Goal: Transaction & Acquisition: Purchase product/service

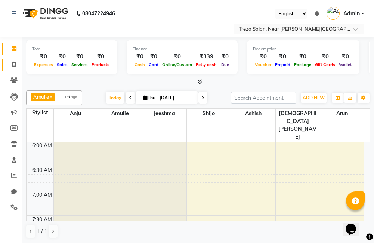
click at [13, 64] on icon at bounding box center [14, 65] width 4 height 6
select select "service"
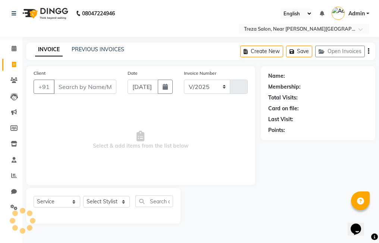
select select "7633"
type input "2547"
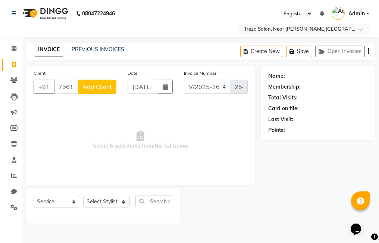
type input "7561028278"
click at [98, 87] on span "Add Client" at bounding box center [97, 86] width 29 height 7
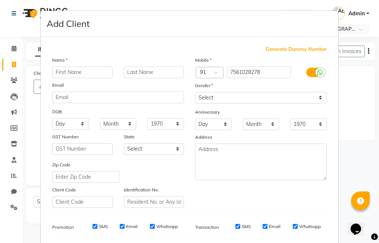
type input "l"
type input "[PERSON_NAME]"
click at [272, 119] on select "Month January February March April May June July August September October Novem…" at bounding box center [261, 124] width 37 height 12
select select "10"
click at [243, 118] on select "Month January February March April May June July August September October Novem…" at bounding box center [261, 124] width 37 height 12
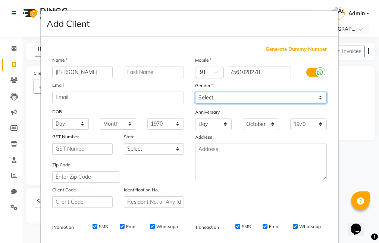
click at [217, 97] on select "Select [DEMOGRAPHIC_DATA] [DEMOGRAPHIC_DATA] Other Prefer Not To Say" at bounding box center [261, 98] width 132 height 12
select select "[DEMOGRAPHIC_DATA]"
click at [195, 92] on select "Select [DEMOGRAPHIC_DATA] [DEMOGRAPHIC_DATA] Other Prefer Not To Say" at bounding box center [261, 98] width 132 height 12
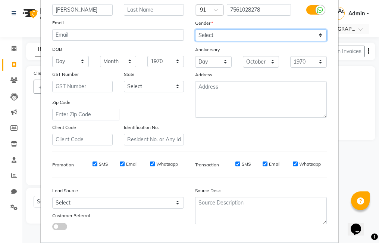
scroll to position [75, 0]
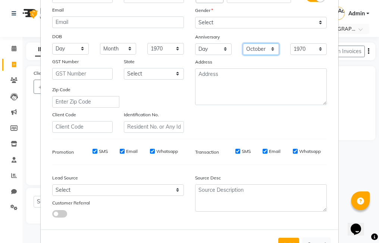
click at [255, 47] on select "Month January February March April May June July August September October Novem…" at bounding box center [261, 49] width 37 height 12
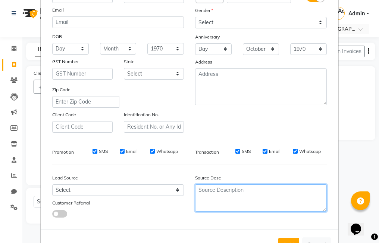
click at [213, 191] on textarea at bounding box center [261, 197] width 132 height 27
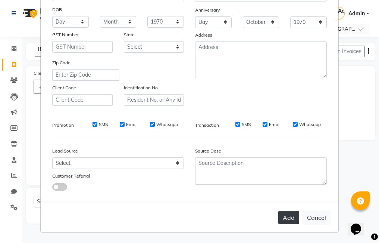
click at [286, 217] on button "Add" at bounding box center [289, 217] width 21 height 13
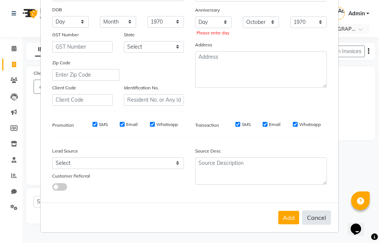
click at [316, 212] on button "Cancel" at bounding box center [316, 217] width 29 height 14
select select
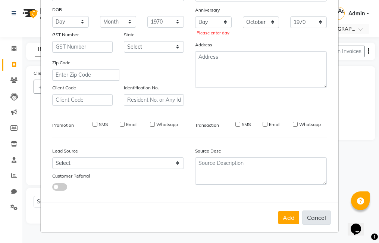
select select
checkbox input "false"
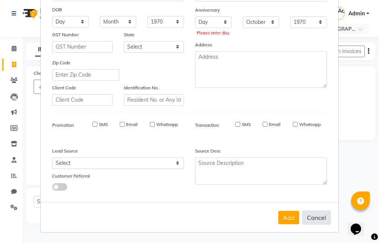
checkbox input "false"
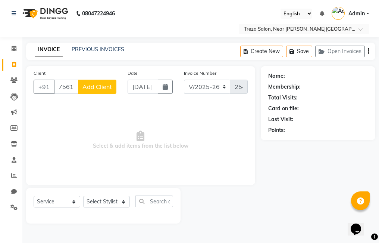
click at [98, 86] on span "Add Client" at bounding box center [97, 86] width 29 height 7
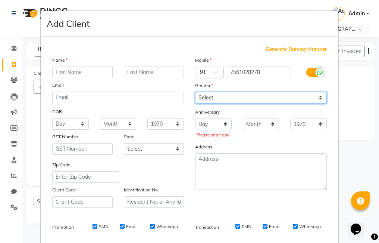
click at [209, 96] on select "Select [DEMOGRAPHIC_DATA] [DEMOGRAPHIC_DATA] Other Prefer Not To Say" at bounding box center [261, 98] width 132 height 12
select select "[DEMOGRAPHIC_DATA]"
click at [195, 92] on select "Select [DEMOGRAPHIC_DATA] [DEMOGRAPHIC_DATA] Other Prefer Not To Say" at bounding box center [261, 98] width 132 height 12
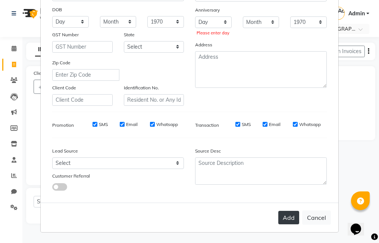
click at [285, 218] on button "Add" at bounding box center [289, 217] width 21 height 13
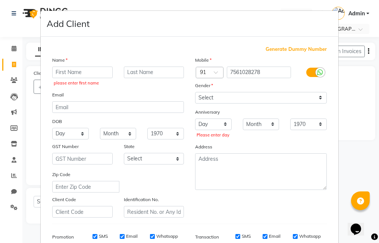
scroll to position [112, 0]
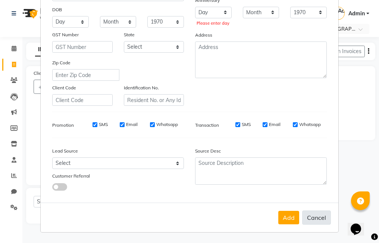
click at [316, 223] on button "Cancel" at bounding box center [316, 217] width 29 height 14
select select
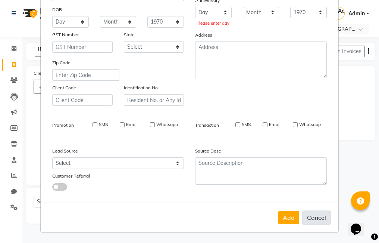
select select
checkbox input "false"
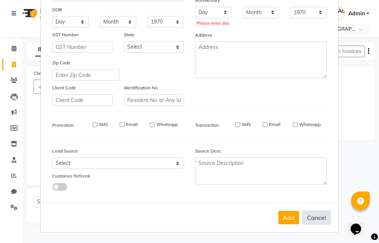
checkbox input "false"
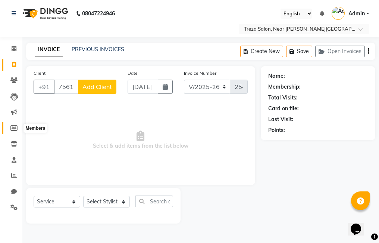
drag, startPoint x: 17, startPoint y: 130, endPoint x: 222, endPoint y: 41, distance: 223.7
click at [17, 130] on icon at bounding box center [13, 128] width 7 height 6
select select
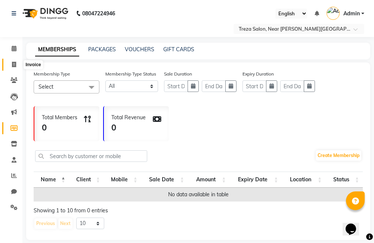
click at [14, 62] on icon at bounding box center [14, 65] width 4 height 6
select select "service"
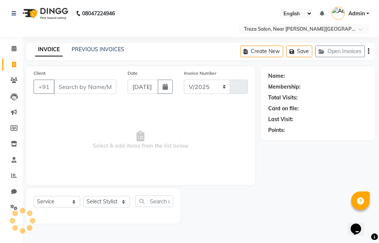
select select "7633"
type input "2547"
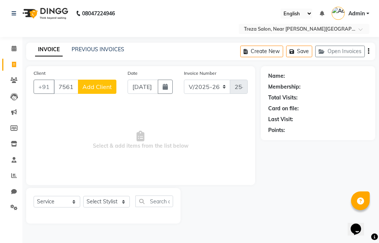
type input "7561028278"
click at [105, 91] on button "Add Client" at bounding box center [97, 87] width 38 height 14
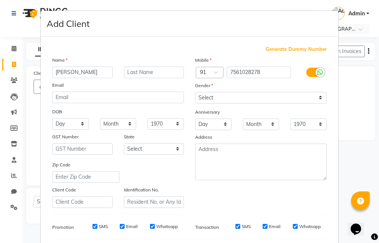
type input "[PERSON_NAME]"
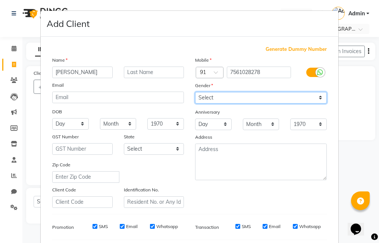
click at [289, 100] on select "Select [DEMOGRAPHIC_DATA] [DEMOGRAPHIC_DATA] Other Prefer Not To Say" at bounding box center [261, 98] width 132 height 12
select select "[DEMOGRAPHIC_DATA]"
click at [195, 92] on select "Select [DEMOGRAPHIC_DATA] [DEMOGRAPHIC_DATA] Other Prefer Not To Say" at bounding box center [261, 98] width 132 height 12
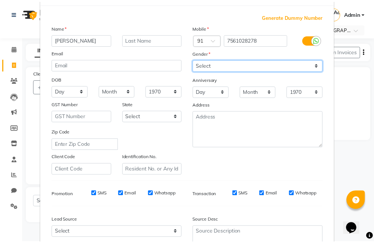
scroll to position [102, 0]
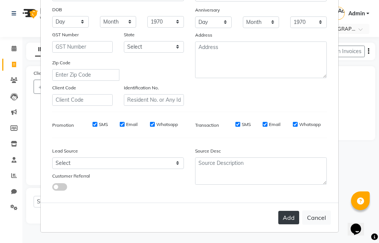
click at [287, 221] on button "Add" at bounding box center [289, 217] width 21 height 13
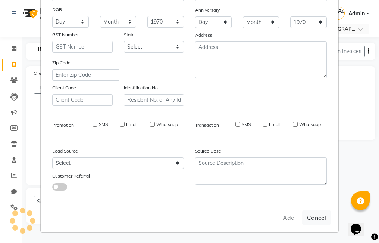
select select
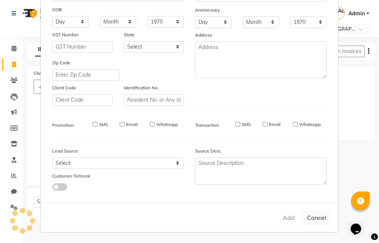
select select
checkbox input "false"
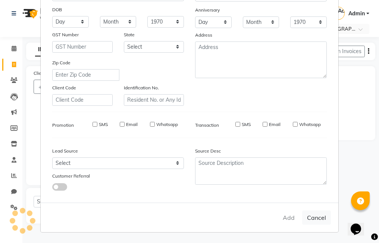
checkbox input "false"
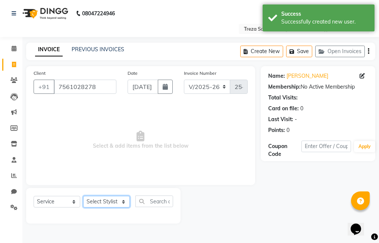
click at [105, 202] on select "Select Stylist [PERSON_NAME] Amulie Anju [PERSON_NAME] [PERSON_NAME] Jeeshma [P…" at bounding box center [106, 202] width 47 height 12
select select "79935"
click at [83, 196] on select "Select Stylist [PERSON_NAME] Amulie Anju [PERSON_NAME] [PERSON_NAME] Jeeshma [P…" at bounding box center [106, 202] width 47 height 12
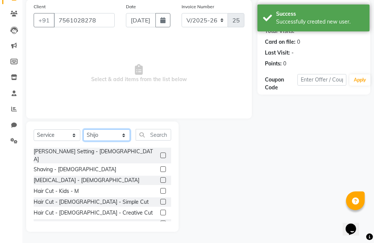
scroll to position [187, 0]
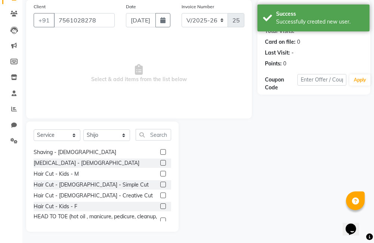
click at [160, 203] on label at bounding box center [163, 206] width 6 height 6
click at [160, 204] on input "checkbox" at bounding box center [162, 206] width 5 height 5
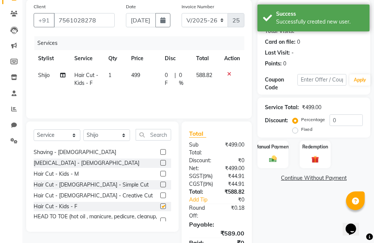
checkbox input "false"
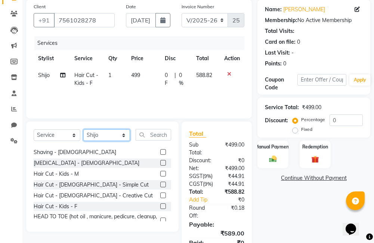
click at [118, 133] on select "Select Stylist [PERSON_NAME] Amulie Anju [PERSON_NAME] [PERSON_NAME] Jeeshma [P…" at bounding box center [106, 135] width 47 height 12
select select "67449"
click at [83, 129] on select "Select Stylist [PERSON_NAME] Amulie Anju [PERSON_NAME] [PERSON_NAME] Jeeshma [P…" at bounding box center [106, 135] width 47 height 12
click at [160, 203] on label at bounding box center [163, 206] width 6 height 6
click at [160, 204] on input "checkbox" at bounding box center [162, 206] width 5 height 5
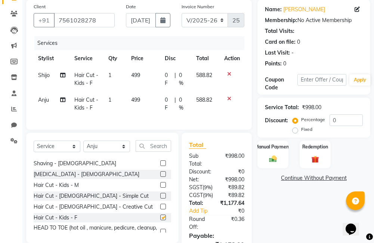
checkbox input "false"
click at [161, 183] on div at bounding box center [165, 184] width 11 height 9
click at [160, 183] on label at bounding box center [163, 185] width 6 height 6
click at [160, 183] on input "checkbox" at bounding box center [162, 185] width 5 height 5
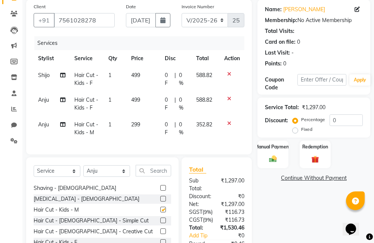
checkbox input "false"
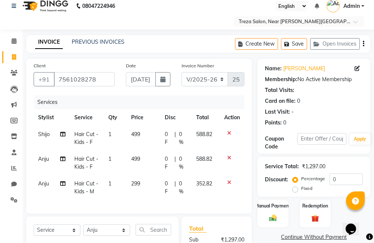
scroll to position [0, 0]
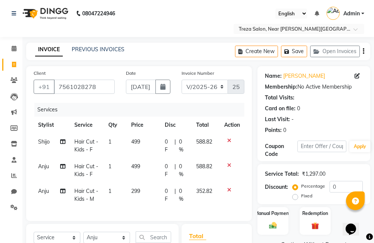
click at [363, 51] on icon "button" at bounding box center [363, 51] width 1 height 0
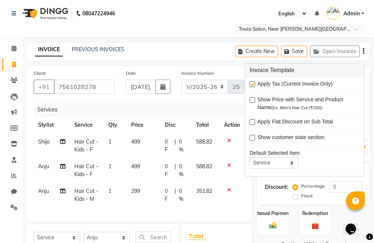
click at [251, 84] on label at bounding box center [252, 84] width 6 height 6
click at [251, 84] on input "checkbox" at bounding box center [251, 84] width 5 height 5
checkbox input "false"
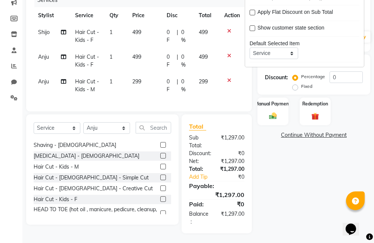
scroll to position [116, 0]
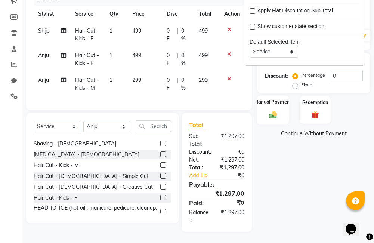
click at [279, 105] on div "Manual Payment" at bounding box center [272, 109] width 32 height 29
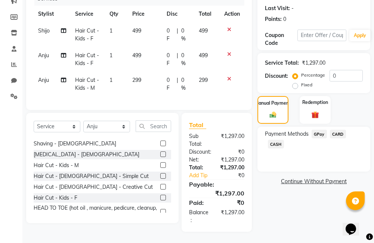
click at [316, 130] on span "GPay" at bounding box center [318, 134] width 15 height 9
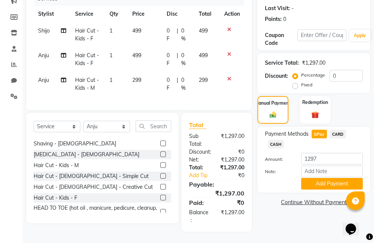
click at [273, 140] on span "CASH" at bounding box center [276, 144] width 16 height 9
click at [336, 178] on button "Add Payment" at bounding box center [332, 184] width 62 height 12
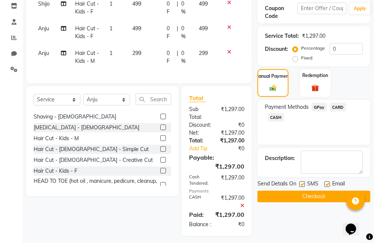
scroll to position [155, 0]
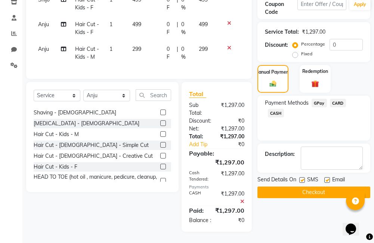
click at [305, 186] on button "Checkout" at bounding box center [313, 192] width 113 height 12
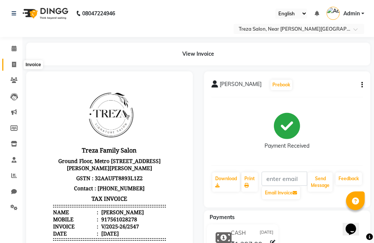
click at [8, 65] on span at bounding box center [13, 64] width 13 height 9
select select "service"
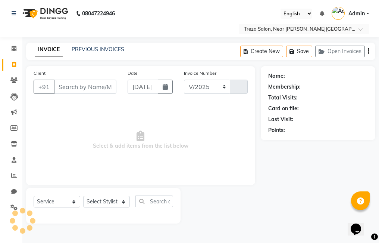
select select "7633"
type input "2548"
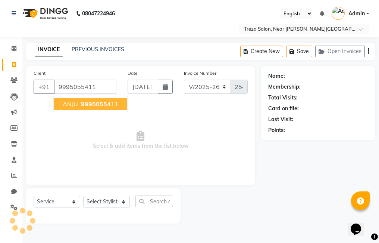
type input "9995055411"
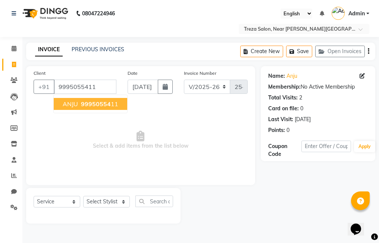
click at [94, 104] on span "99950554" at bounding box center [96, 103] width 30 height 7
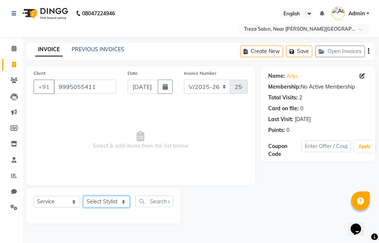
click at [99, 204] on select "Select Stylist [PERSON_NAME] Amulie Anju [PERSON_NAME] [PERSON_NAME] Jeeshma [P…" at bounding box center [106, 202] width 47 height 12
select select "67451"
click at [83, 196] on select "Select Stylist [PERSON_NAME] Amulie Anju [PERSON_NAME] [PERSON_NAME] Jeeshma [P…" at bounding box center [106, 202] width 47 height 12
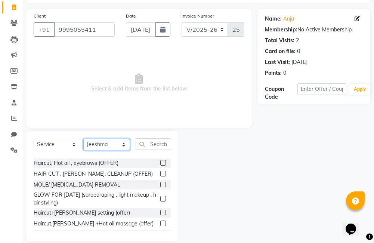
scroll to position [50, 0]
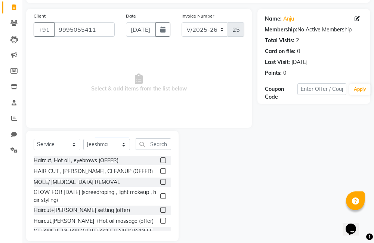
click at [160, 195] on label at bounding box center [163, 196] width 6 height 6
click at [160, 195] on input "checkbox" at bounding box center [162, 196] width 5 height 5
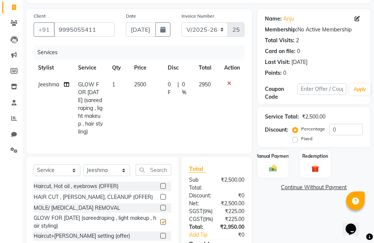
checkbox input "false"
click at [75, 89] on td "GLOW FOR [DATE] (sareedraping , light makeup , hair styling)" at bounding box center [91, 108] width 34 height 64
select select "67451"
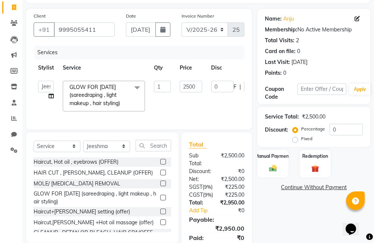
click at [51, 96] on icon at bounding box center [51, 95] width 5 height 5
select select "67451"
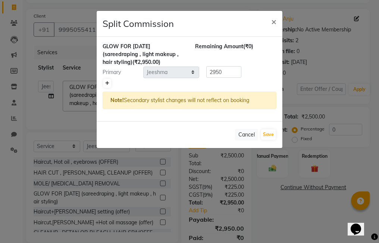
click at [107, 85] on icon at bounding box center [107, 83] width 4 height 4
type input "1475"
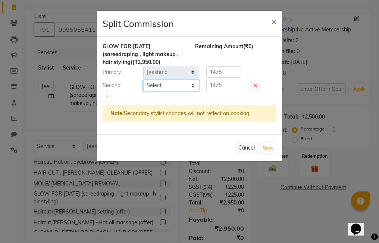
click at [150, 89] on select "Select [PERSON_NAME] Amulie Anju [PERSON_NAME] [PERSON_NAME] Jeeshma [PERSON_NA…" at bounding box center [171, 86] width 56 height 12
select select "67449"
click at [143, 80] on select "Select [PERSON_NAME] Amulie Anju [PERSON_NAME] [PERSON_NAME] Jeeshma [PERSON_NA…" at bounding box center [171, 86] width 56 height 12
click at [188, 142] on div "Cancel Save" at bounding box center [190, 147] width 186 height 27
click at [271, 152] on button "Save" at bounding box center [268, 148] width 15 height 10
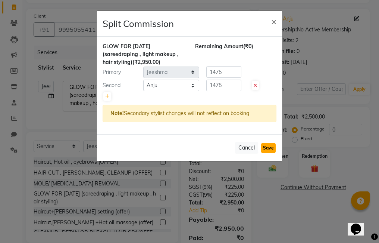
select select "Select"
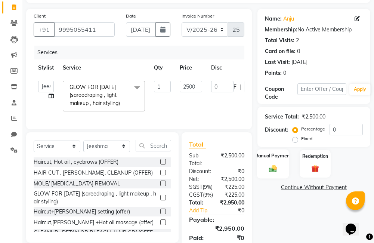
click at [270, 164] on div "Manual Payment" at bounding box center [272, 163] width 32 height 29
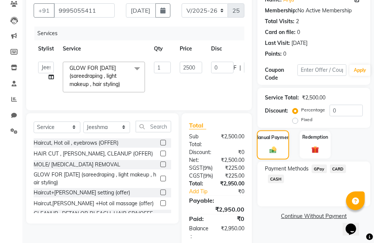
scroll to position [80, 0]
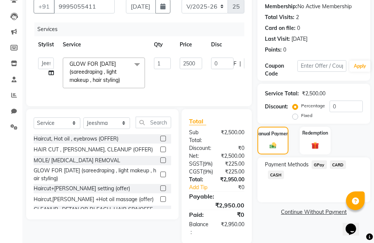
click at [320, 167] on span "GPay" at bounding box center [318, 164] width 15 height 9
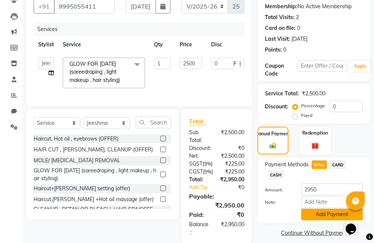
click at [315, 217] on button "Add Payment" at bounding box center [332, 214] width 62 height 12
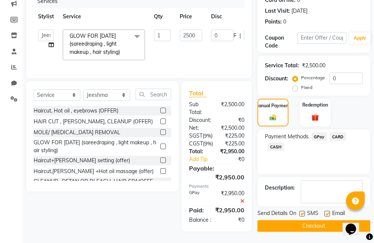
scroll to position [137, 0]
click at [300, 220] on button "Checkout" at bounding box center [313, 226] width 113 height 12
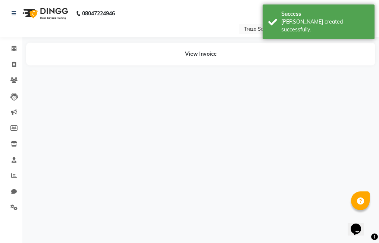
select select "67451"
select select "67449"
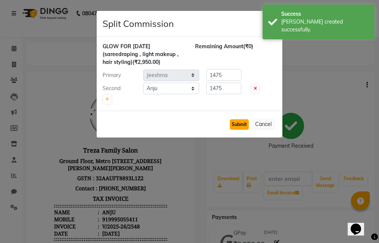
click at [243, 129] on button "Submit" at bounding box center [239, 124] width 19 height 10
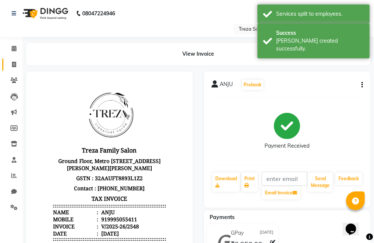
click at [19, 64] on span at bounding box center [13, 64] width 13 height 9
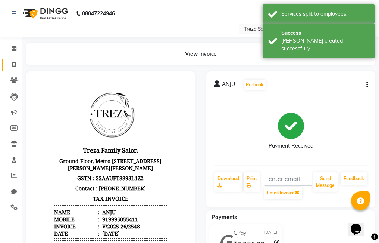
select select "service"
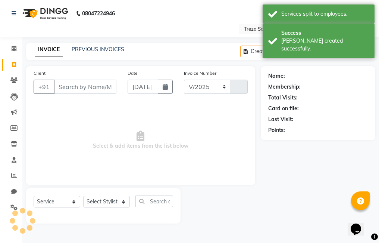
select select "7633"
type input "2549"
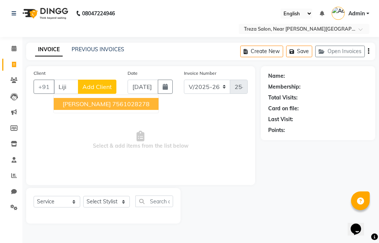
click at [112, 105] on ngb-highlight "7561028278" at bounding box center [130, 103] width 37 height 7
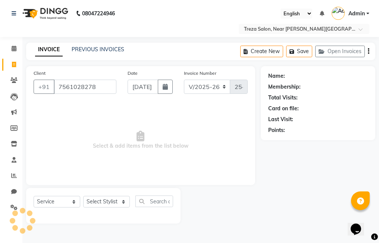
type input "7561028278"
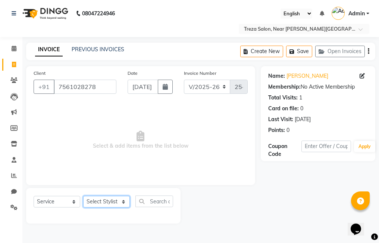
click at [103, 202] on select "Select Stylist [PERSON_NAME] Amulie Anju [PERSON_NAME] [PERSON_NAME] Jeeshma [P…" at bounding box center [106, 202] width 47 height 12
select select "79935"
click at [83, 196] on select "Select Stylist [PERSON_NAME] Amulie Anju [PERSON_NAME] [PERSON_NAME] Jeeshma [P…" at bounding box center [106, 202] width 47 height 12
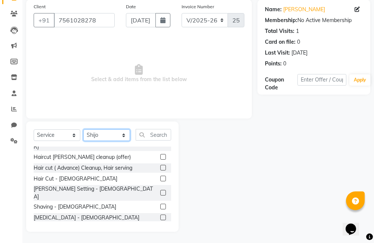
scroll to position [133, 0]
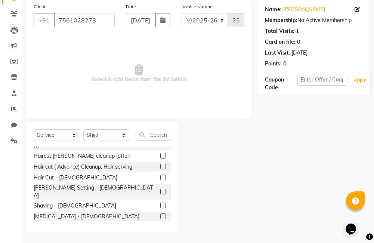
click at [160, 189] on label at bounding box center [163, 192] width 6 height 6
click at [160, 189] on input "checkbox" at bounding box center [162, 191] width 5 height 5
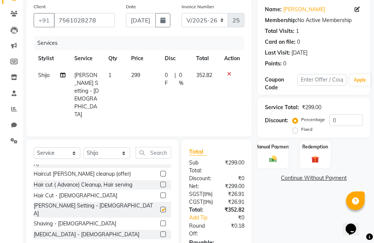
checkbox input "false"
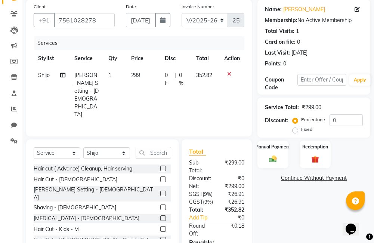
scroll to position [153, 0]
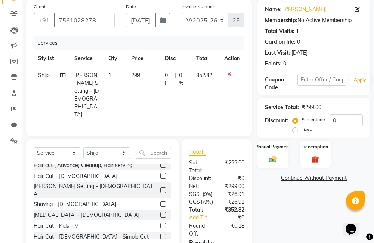
click at [160, 212] on label at bounding box center [163, 215] width 6 height 6
click at [160, 212] on input "checkbox" at bounding box center [162, 214] width 5 height 5
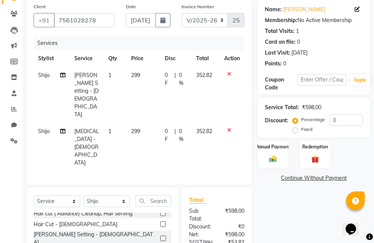
checkbox input "false"
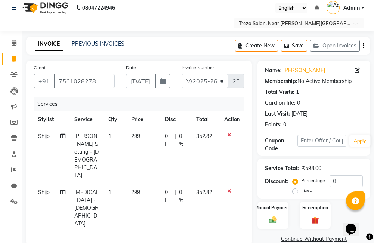
scroll to position [0, 0]
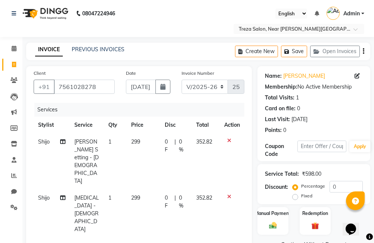
click at [363, 47] on button "button" at bounding box center [363, 52] width 1 height 18
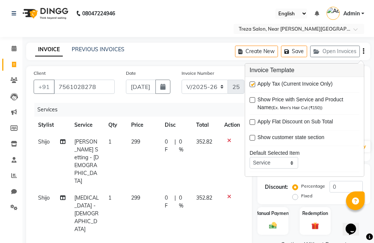
click at [253, 84] on label at bounding box center [252, 84] width 6 height 6
click at [253, 84] on input "checkbox" at bounding box center [251, 84] width 5 height 5
checkbox input "false"
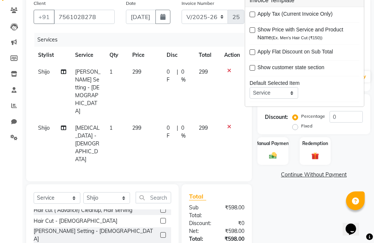
scroll to position [89, 0]
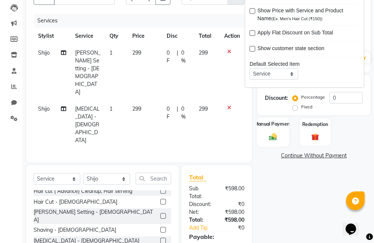
click at [274, 128] on div "Manual Payment" at bounding box center [272, 131] width 32 height 29
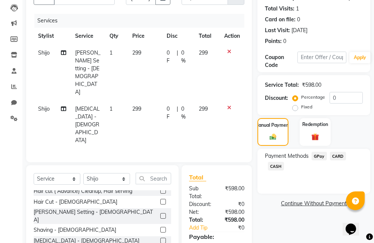
click at [317, 155] on span "GPay" at bounding box center [318, 156] width 15 height 9
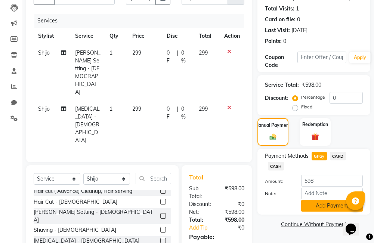
click at [324, 205] on button "Add Payment" at bounding box center [332, 206] width 62 height 12
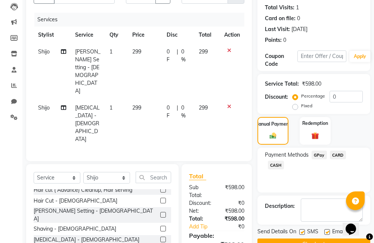
scroll to position [131, 0]
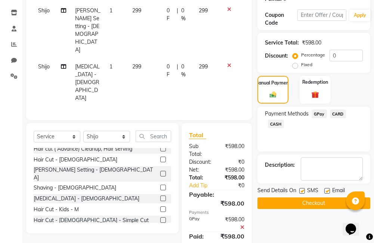
click at [313, 203] on button "Checkout" at bounding box center [313, 203] width 113 height 12
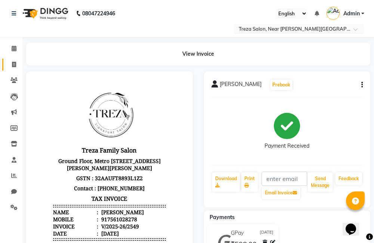
click at [14, 64] on icon at bounding box center [14, 65] width 4 height 6
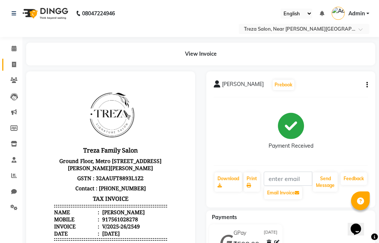
select select "service"
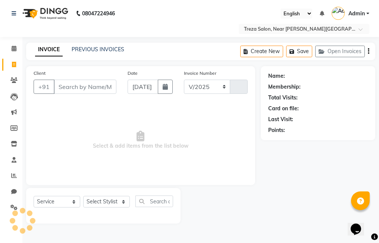
select select "7633"
type input "2550"
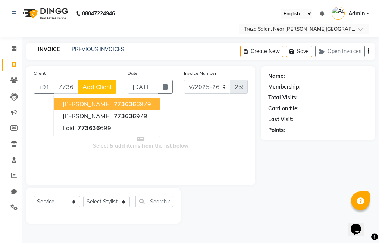
click at [114, 104] on span "773636" at bounding box center [125, 103] width 22 height 7
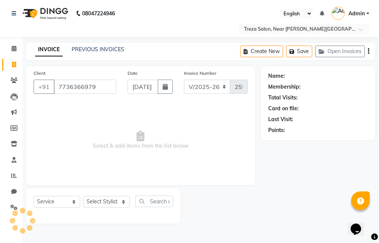
type input "7736366979"
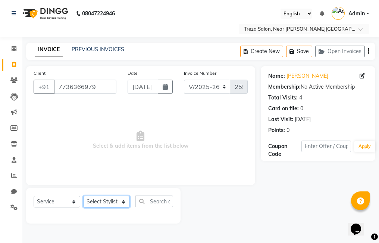
click at [97, 200] on select "Select Stylist [PERSON_NAME] Amulie Anju [PERSON_NAME] [PERSON_NAME] Jeeshma [P…" at bounding box center [106, 202] width 47 height 12
select select "79935"
click at [83, 196] on select "Select Stylist [PERSON_NAME] Amulie Anju [PERSON_NAME] [PERSON_NAME] Jeeshma [P…" at bounding box center [106, 202] width 47 height 12
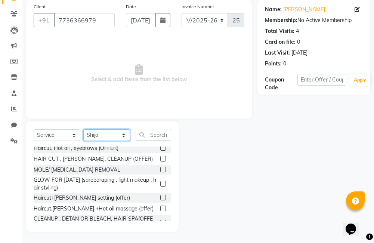
scroll to position [55, 0]
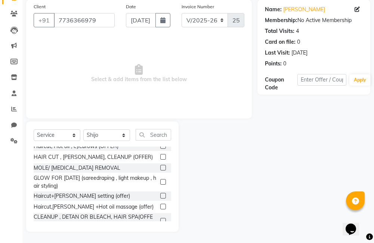
click at [160, 193] on div at bounding box center [162, 197] width 5 height 8
click at [160, 195] on label at bounding box center [163, 196] width 6 height 6
click at [160, 195] on input "checkbox" at bounding box center [162, 195] width 5 height 5
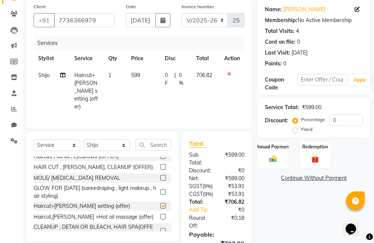
checkbox input "false"
click at [103, 139] on select "Select Stylist [PERSON_NAME] Amulie Anju [PERSON_NAME] [PERSON_NAME] Jeeshma [P…" at bounding box center [106, 145] width 47 height 12
select select "67450"
click at [83, 139] on select "Select Stylist [PERSON_NAME] Amulie Anju [PERSON_NAME] [PERSON_NAME] Jeeshma [P…" at bounding box center [106, 145] width 47 height 12
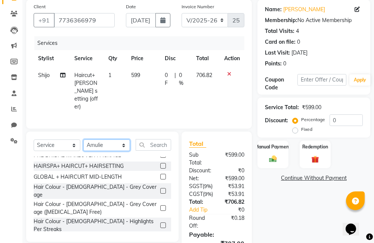
scroll to position [401, 0]
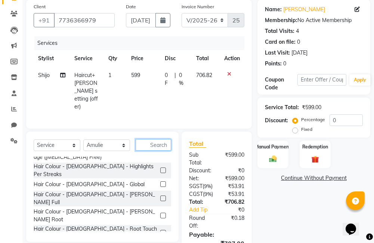
click at [158, 139] on input "text" at bounding box center [153, 145] width 35 height 12
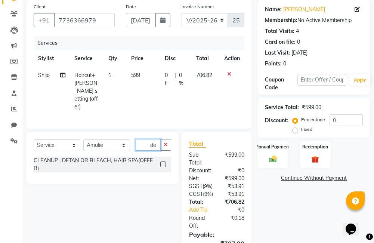
scroll to position [0, 0]
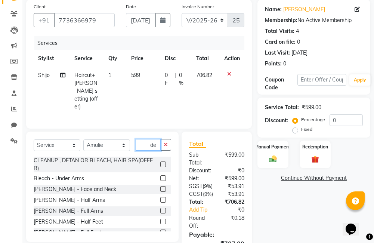
type input "de"
click at [160, 186] on label at bounding box center [163, 189] width 6 height 6
click at [160, 187] on input "checkbox" at bounding box center [162, 189] width 5 height 5
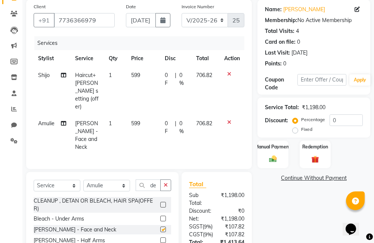
checkbox input "false"
click at [153, 76] on td "599" at bounding box center [144, 91] width 34 height 48
select select "79935"
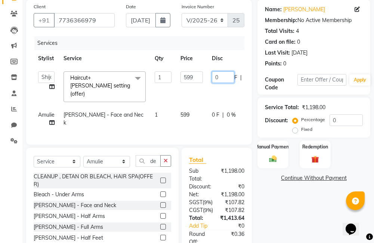
click at [224, 77] on input "0" at bounding box center [223, 77] width 22 height 12
type input "091"
click at [298, 217] on div "Name: [PERSON_NAME] Membership: No Active Membership Total Visits: 4 Card on fi…" at bounding box center [316, 149] width 118 height 298
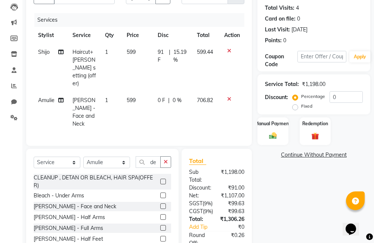
scroll to position [96, 0]
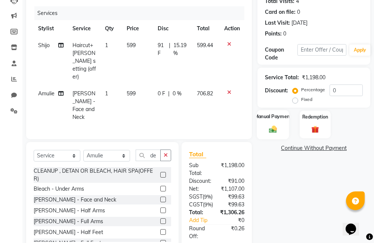
click at [269, 119] on label "Manual Payment" at bounding box center [272, 116] width 37 height 7
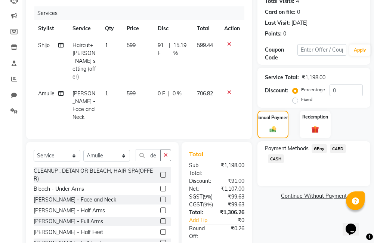
click at [319, 149] on span "GPay" at bounding box center [318, 148] width 15 height 9
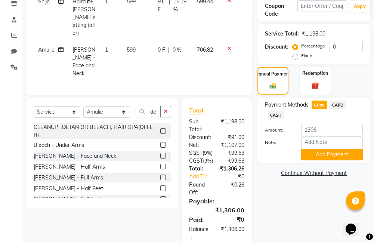
scroll to position [142, 0]
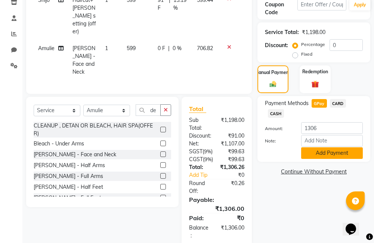
click at [333, 154] on button "Add Payment" at bounding box center [332, 153] width 62 height 12
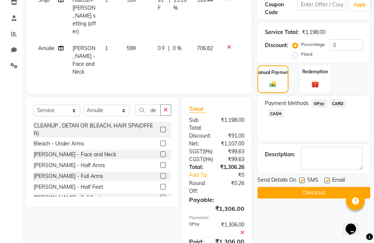
scroll to position [175, 0]
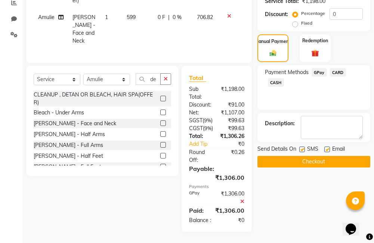
click at [320, 156] on button "Checkout" at bounding box center [313, 162] width 113 height 12
